Goal: Check status: Check status

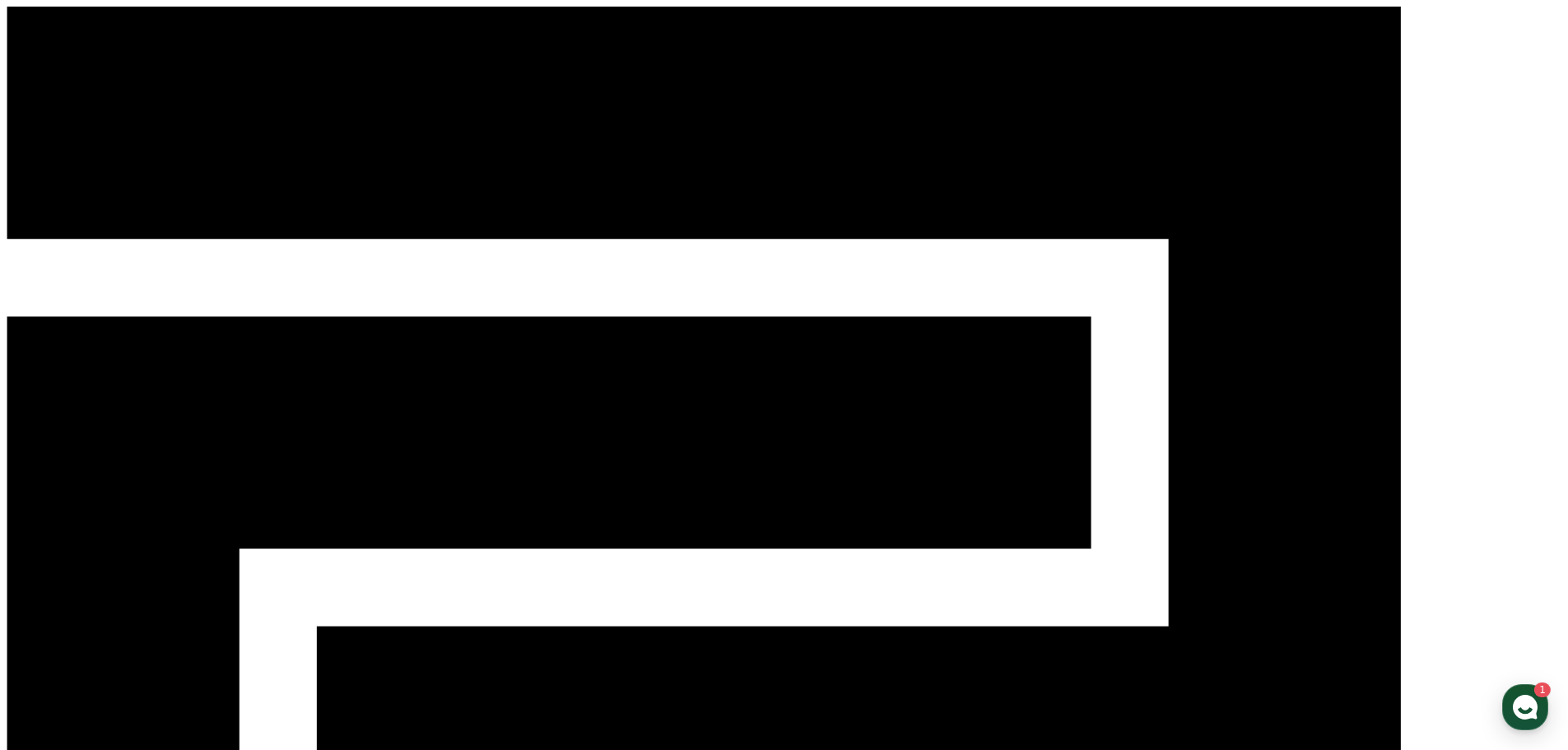
select select "**********"
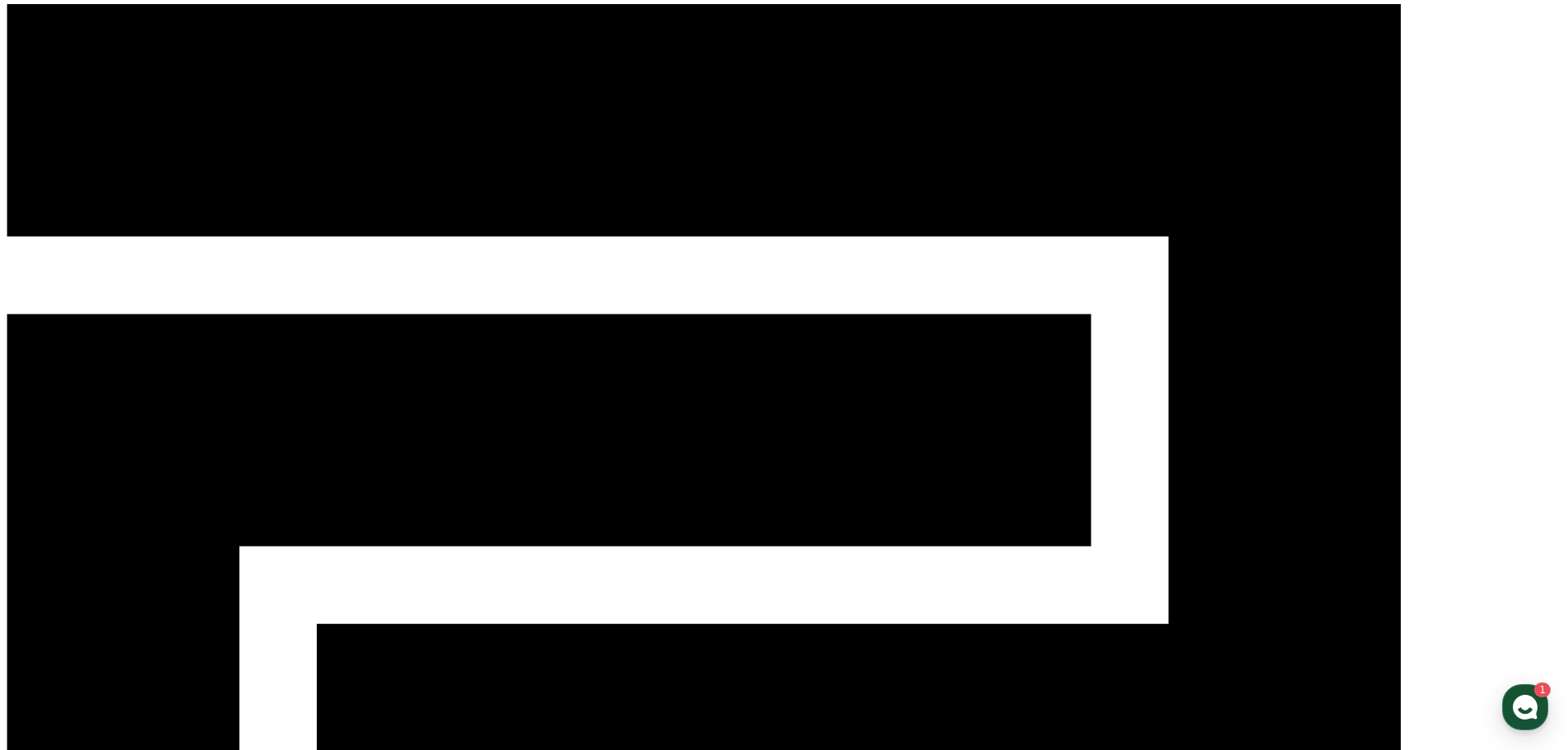
scroll to position [3, 0]
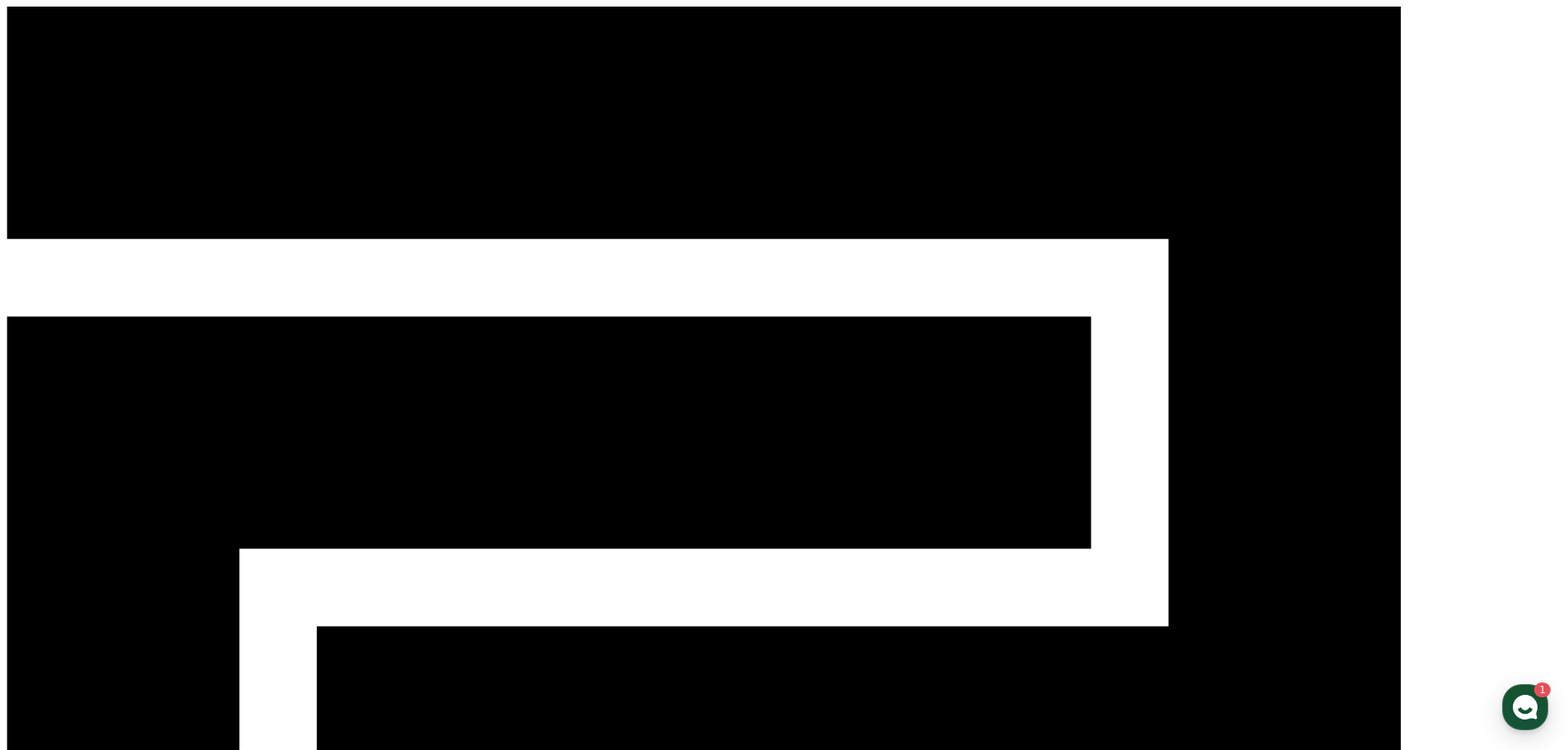
drag, startPoint x: 1268, startPoint y: 336, endPoint x: 1179, endPoint y: 335, distance: 89.0
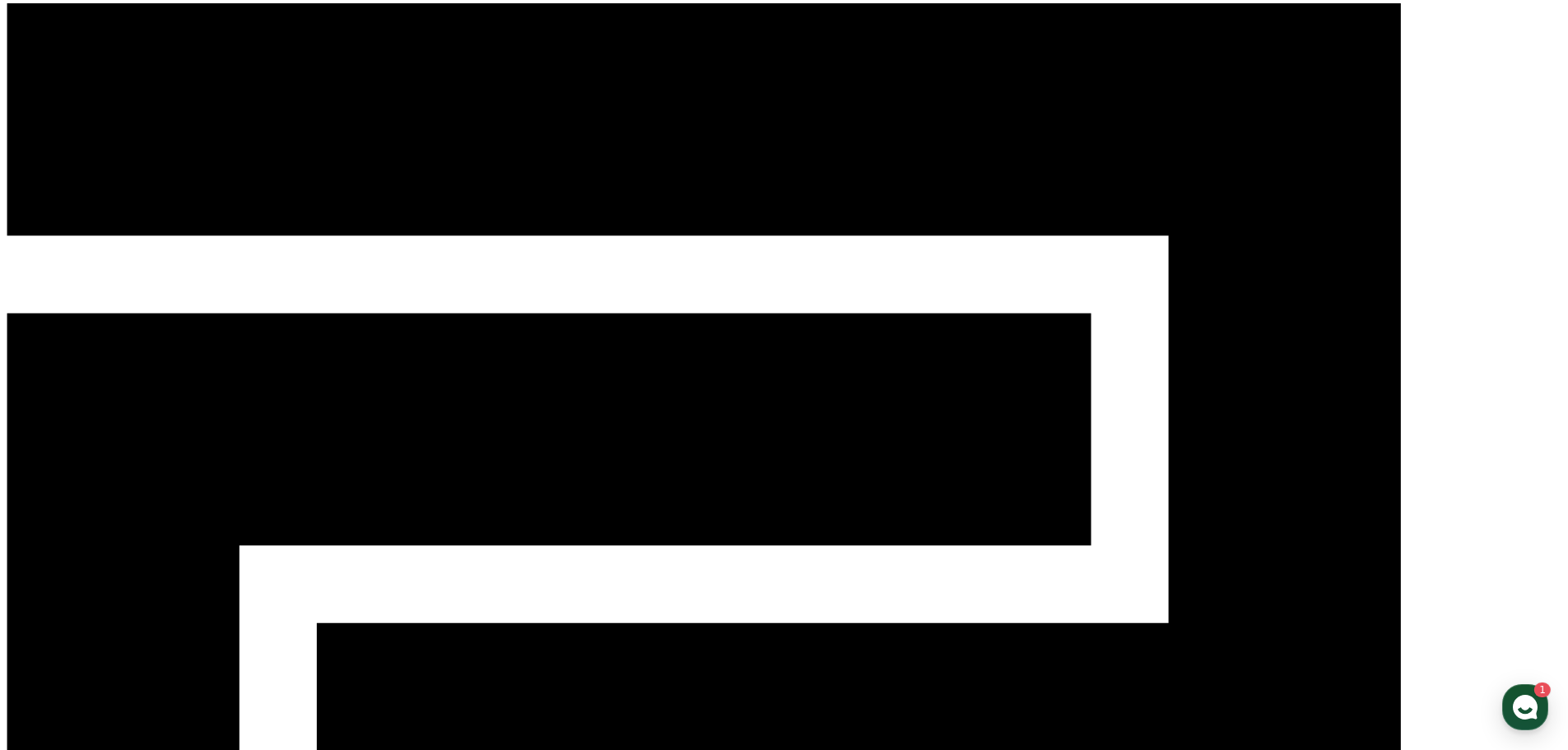
select select "**********"
